Goal: Information Seeking & Learning: Learn about a topic

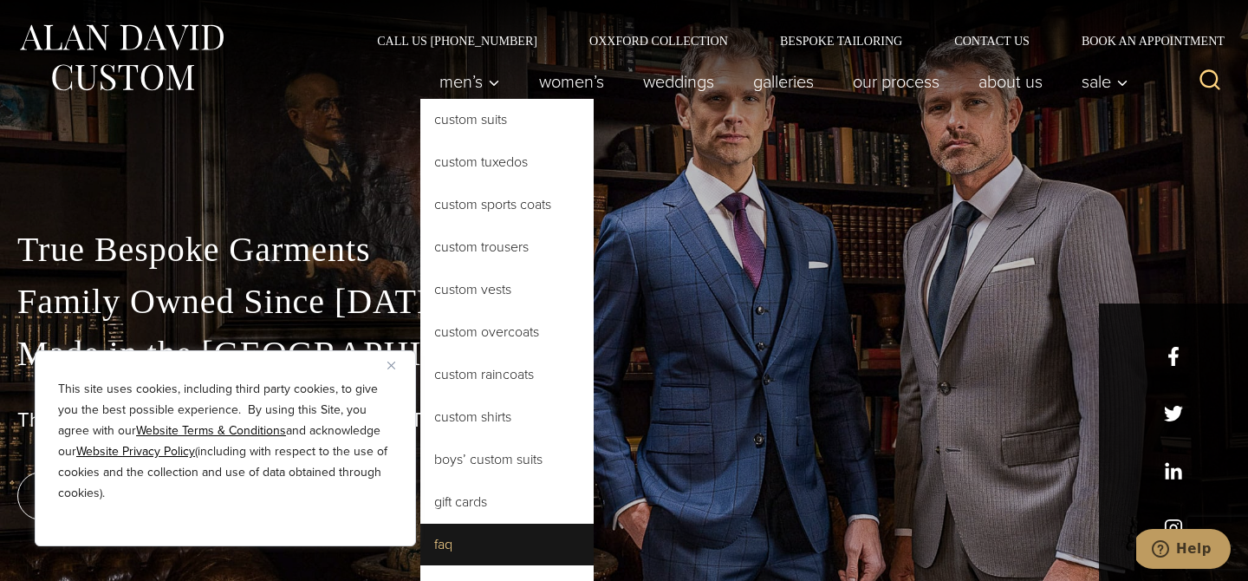
click at [452, 554] on link "FAQ" at bounding box center [506, 545] width 173 height 42
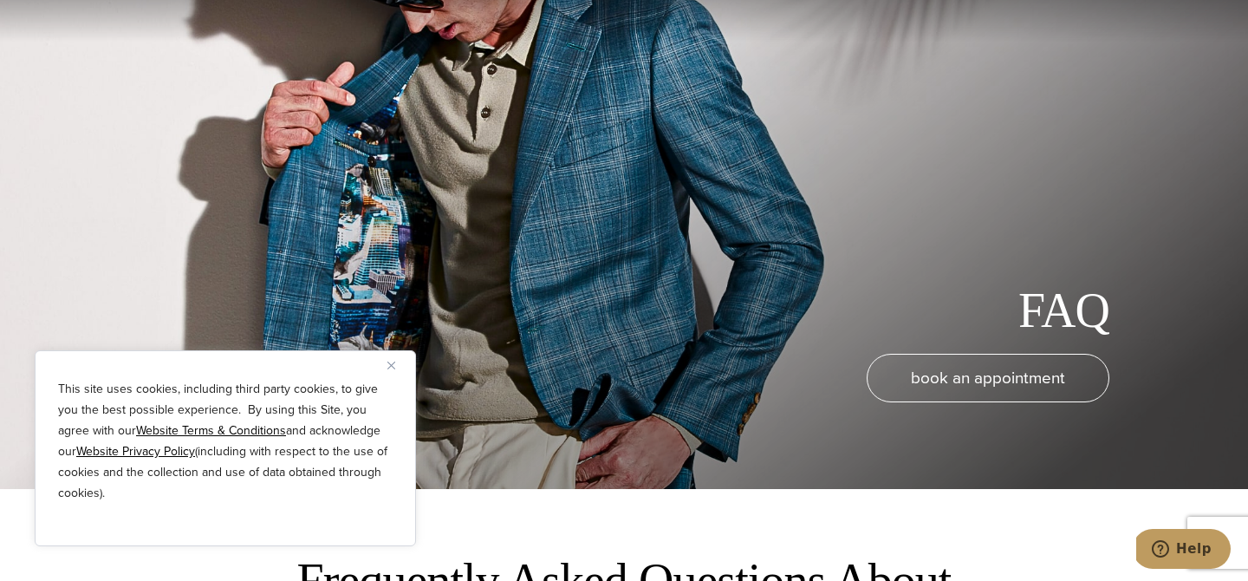
scroll to position [166, 0]
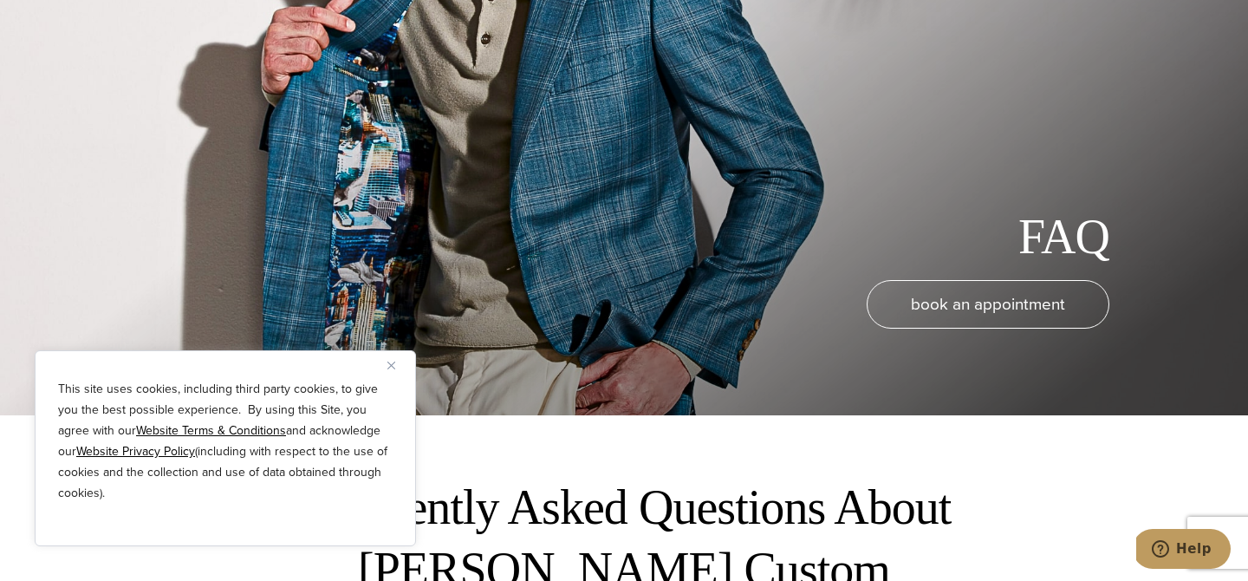
click at [388, 368] on img "Close" at bounding box center [392, 366] width 8 height 8
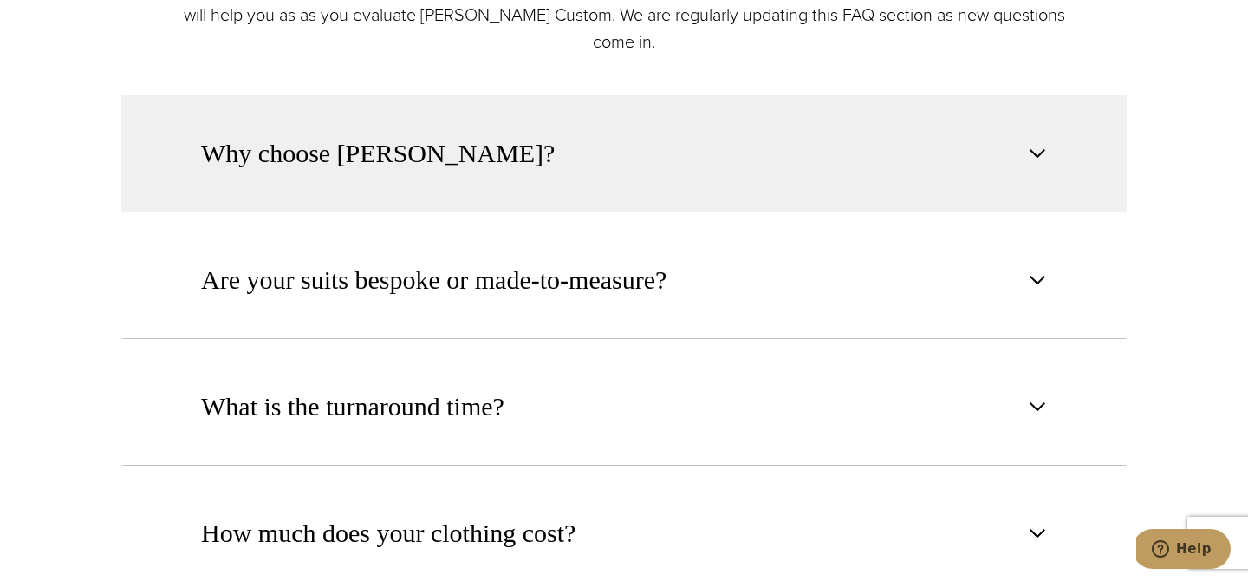
scroll to position [828, 0]
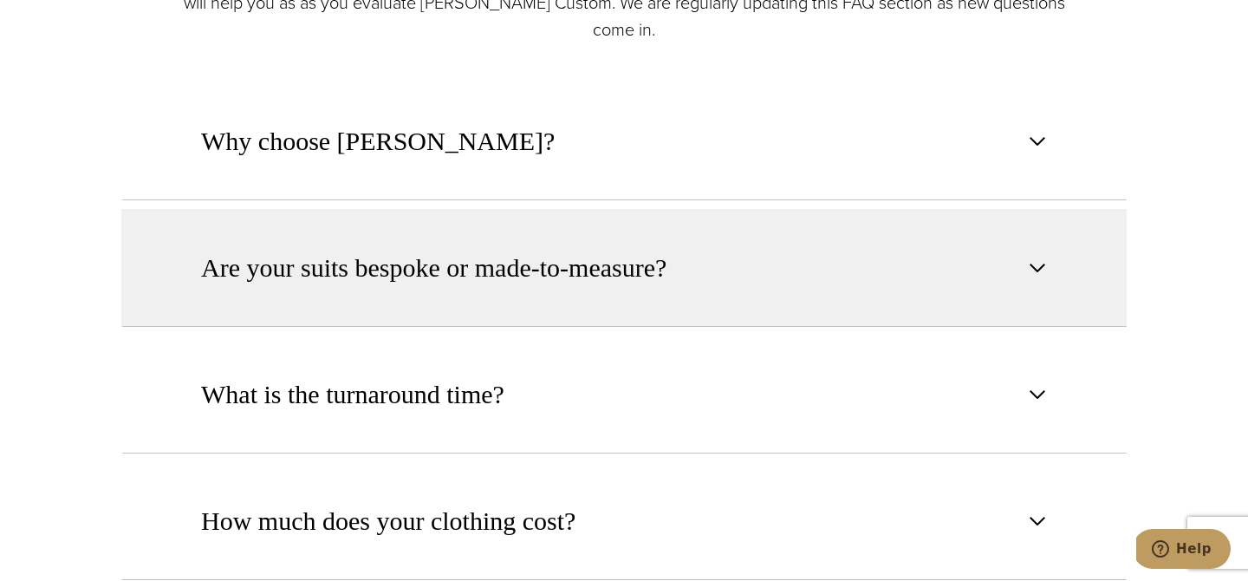
click at [465, 283] on span "Are your suits bespoke or made-to-measure?" at bounding box center [434, 268] width 466 height 38
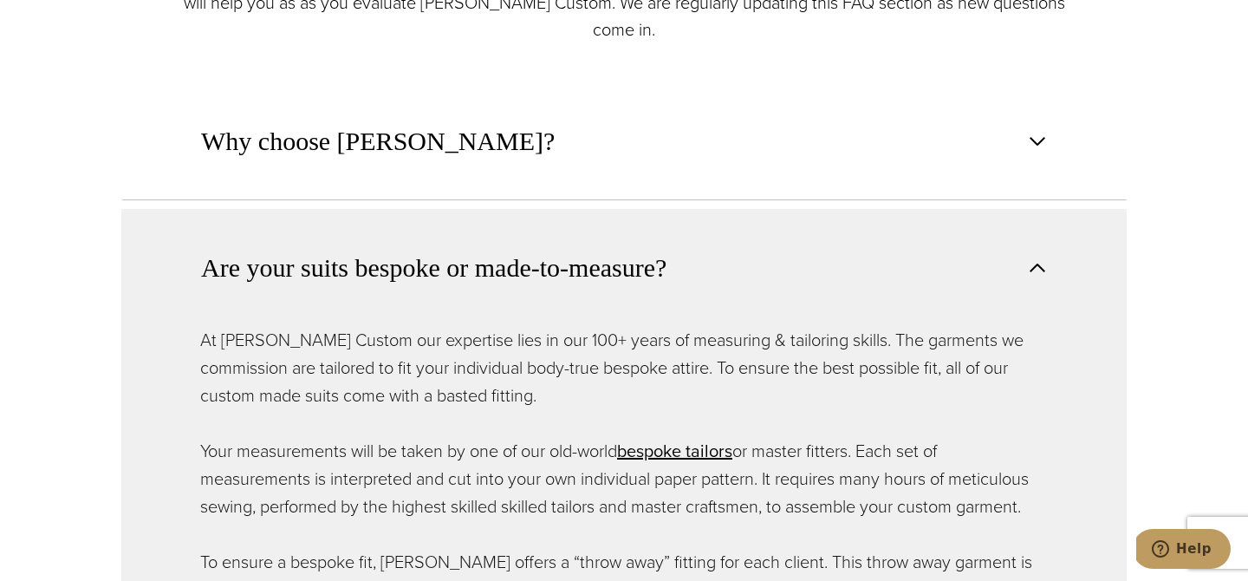
click at [466, 266] on span "Are your suits bespoke or made-to-measure?" at bounding box center [434, 268] width 466 height 38
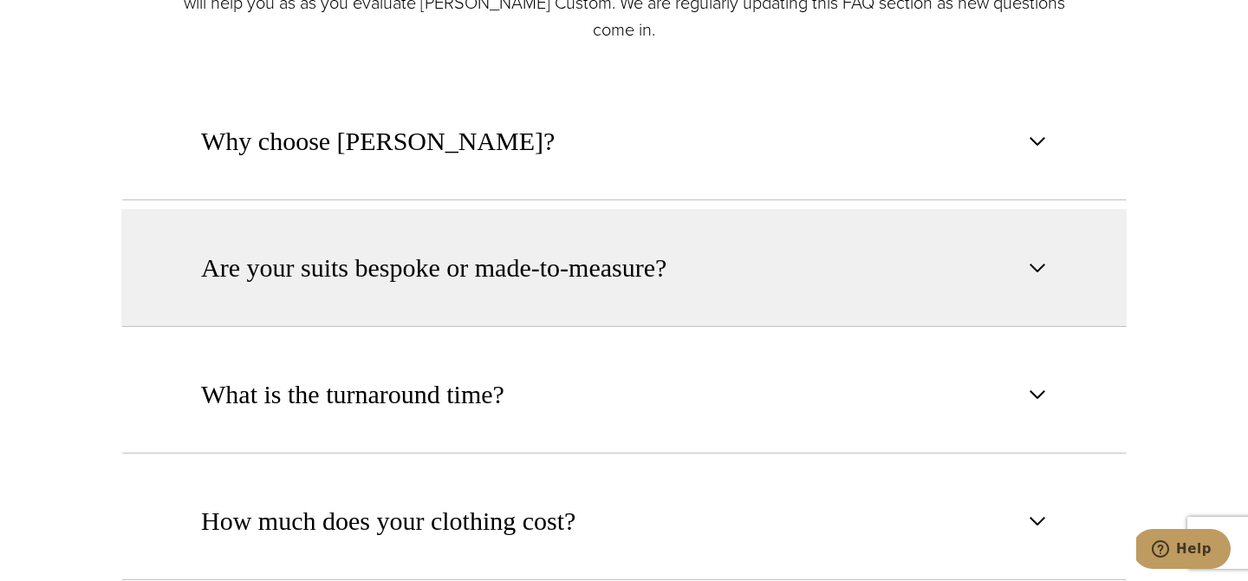
click at [466, 266] on span "Are your suits bespoke or made-to-measure?" at bounding box center [434, 268] width 466 height 38
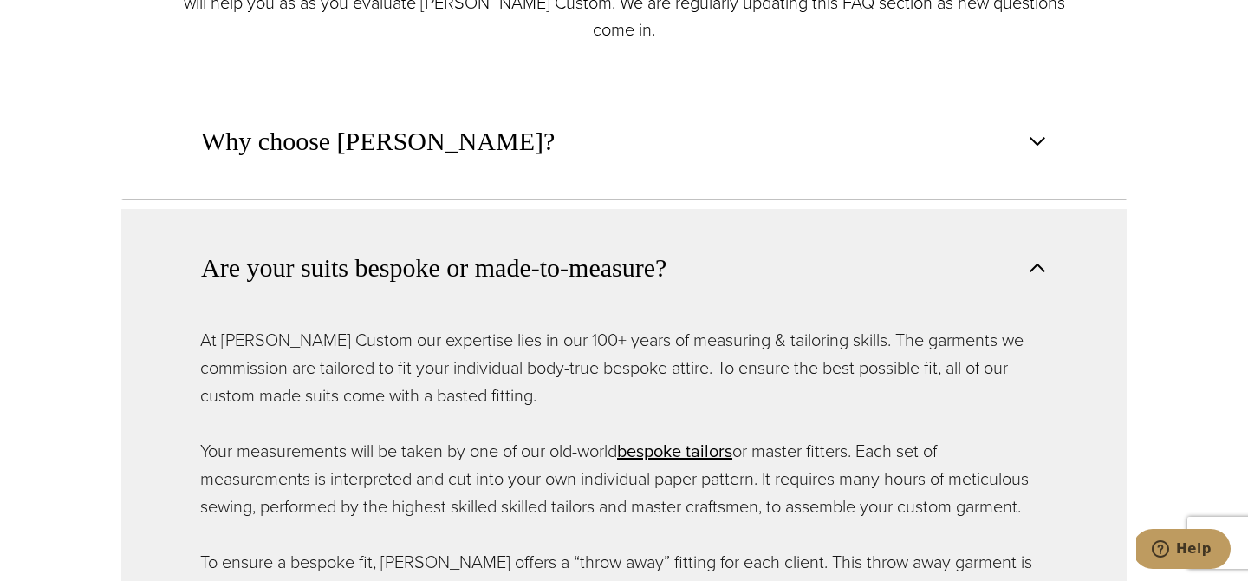
click at [466, 266] on span "Are your suits bespoke or made-to-measure?" at bounding box center [434, 268] width 466 height 38
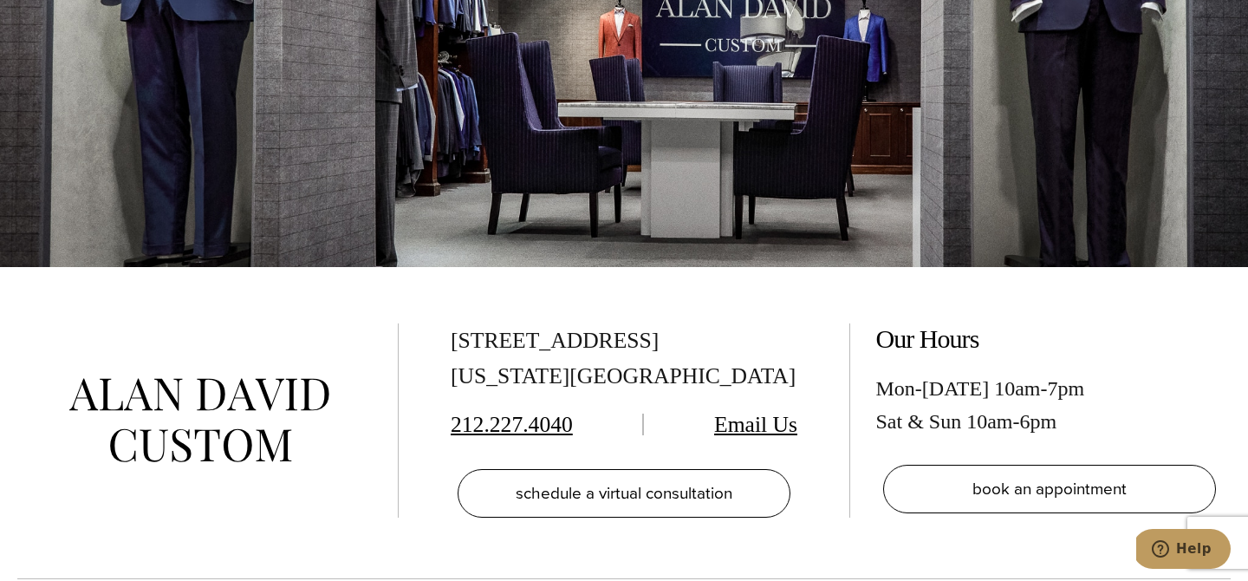
scroll to position [2806, 0]
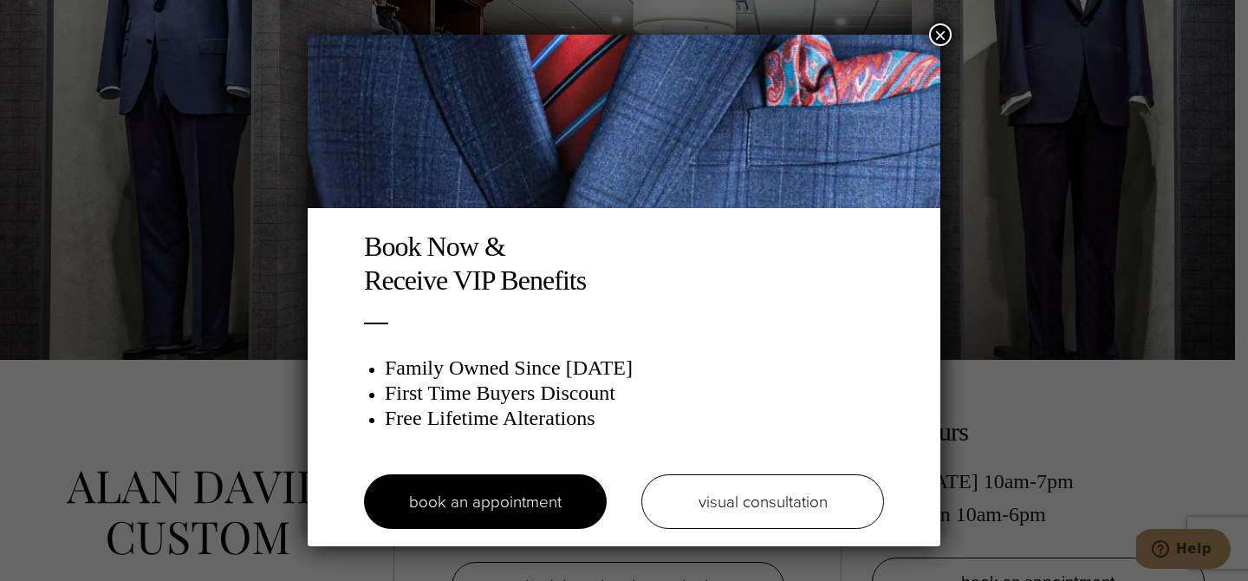
click at [944, 33] on button "×" at bounding box center [940, 34] width 23 height 23
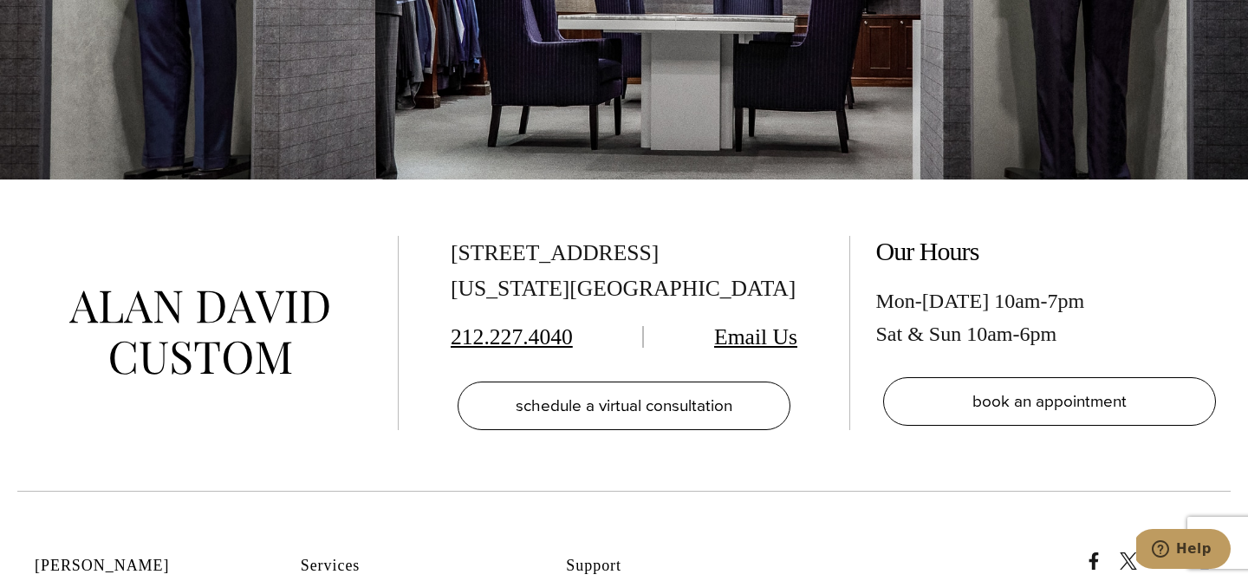
scroll to position [2994, 0]
